Goal: Complete application form: Complete application form

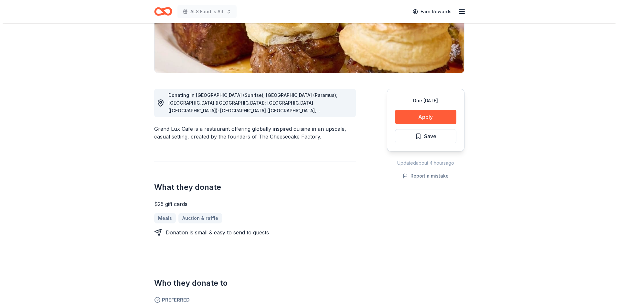
scroll to position [129, 0]
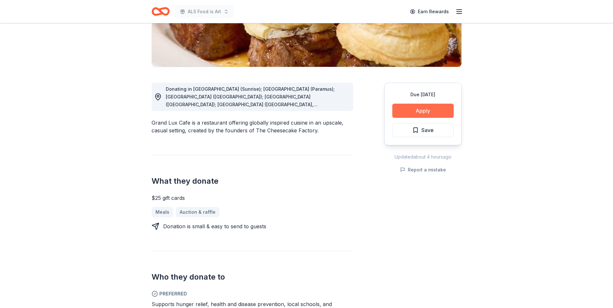
click at [414, 110] on button "Apply" at bounding box center [422, 111] width 61 height 14
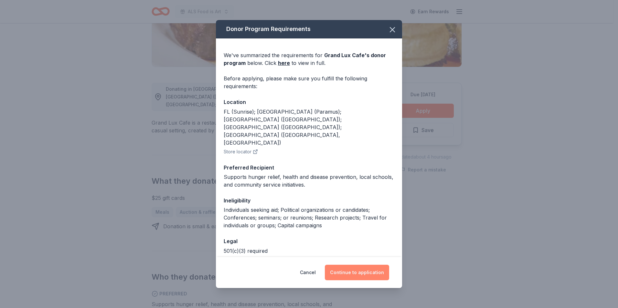
click at [350, 272] on button "Continue to application" at bounding box center [357, 273] width 64 height 16
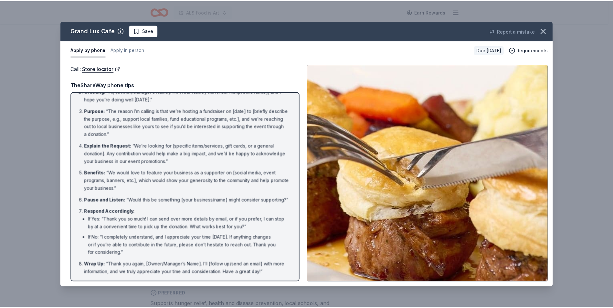
scroll to position [37, 0]
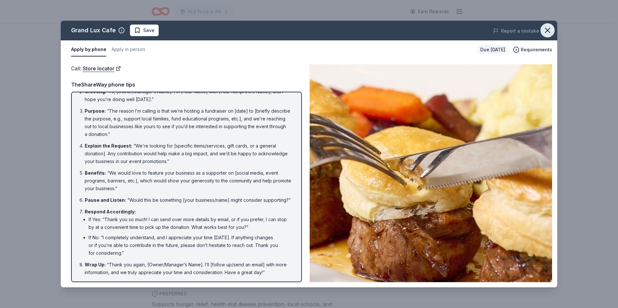
click at [547, 30] on icon "button" at bounding box center [547, 30] width 9 height 9
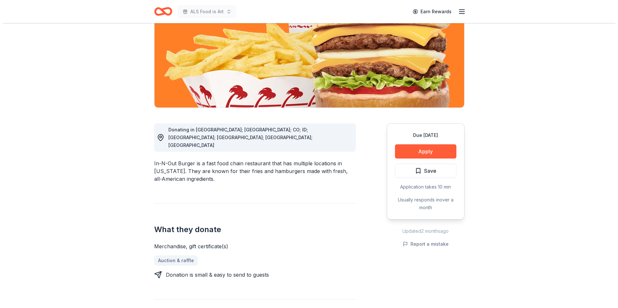
scroll to position [97, 0]
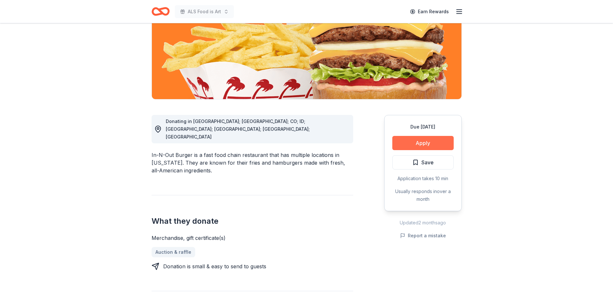
click at [436, 139] on button "Apply" at bounding box center [422, 143] width 61 height 14
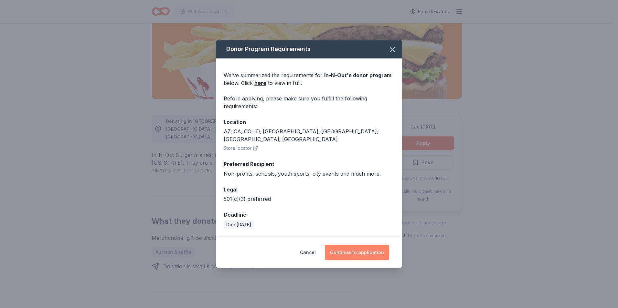
click at [344, 248] on button "Continue to application" at bounding box center [357, 253] width 64 height 16
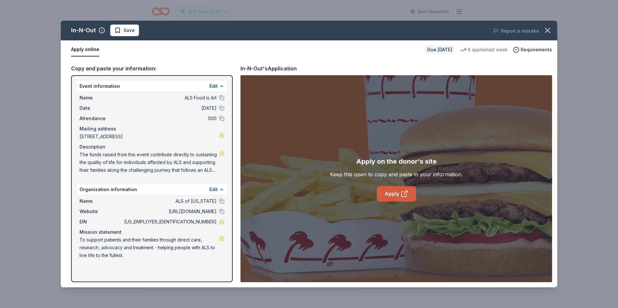
click at [399, 194] on link "Apply" at bounding box center [396, 194] width 39 height 16
